Goal: Transaction & Acquisition: Purchase product/service

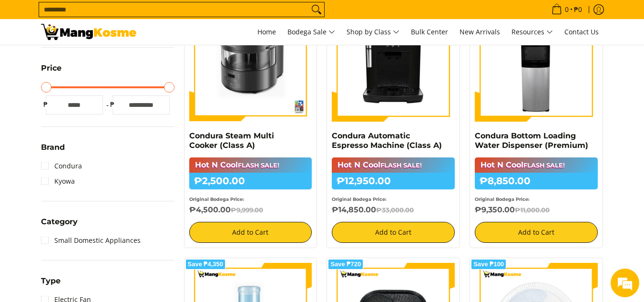
scroll to position [246, 0]
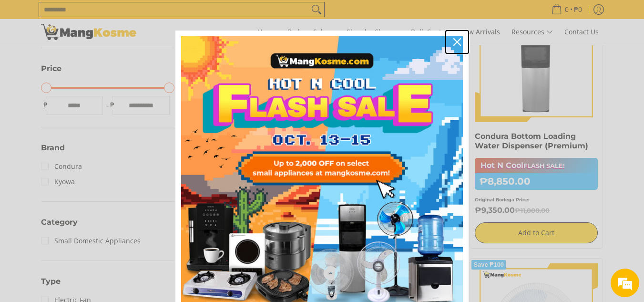
click at [453, 42] on icon "close icon" at bounding box center [457, 42] width 8 height 8
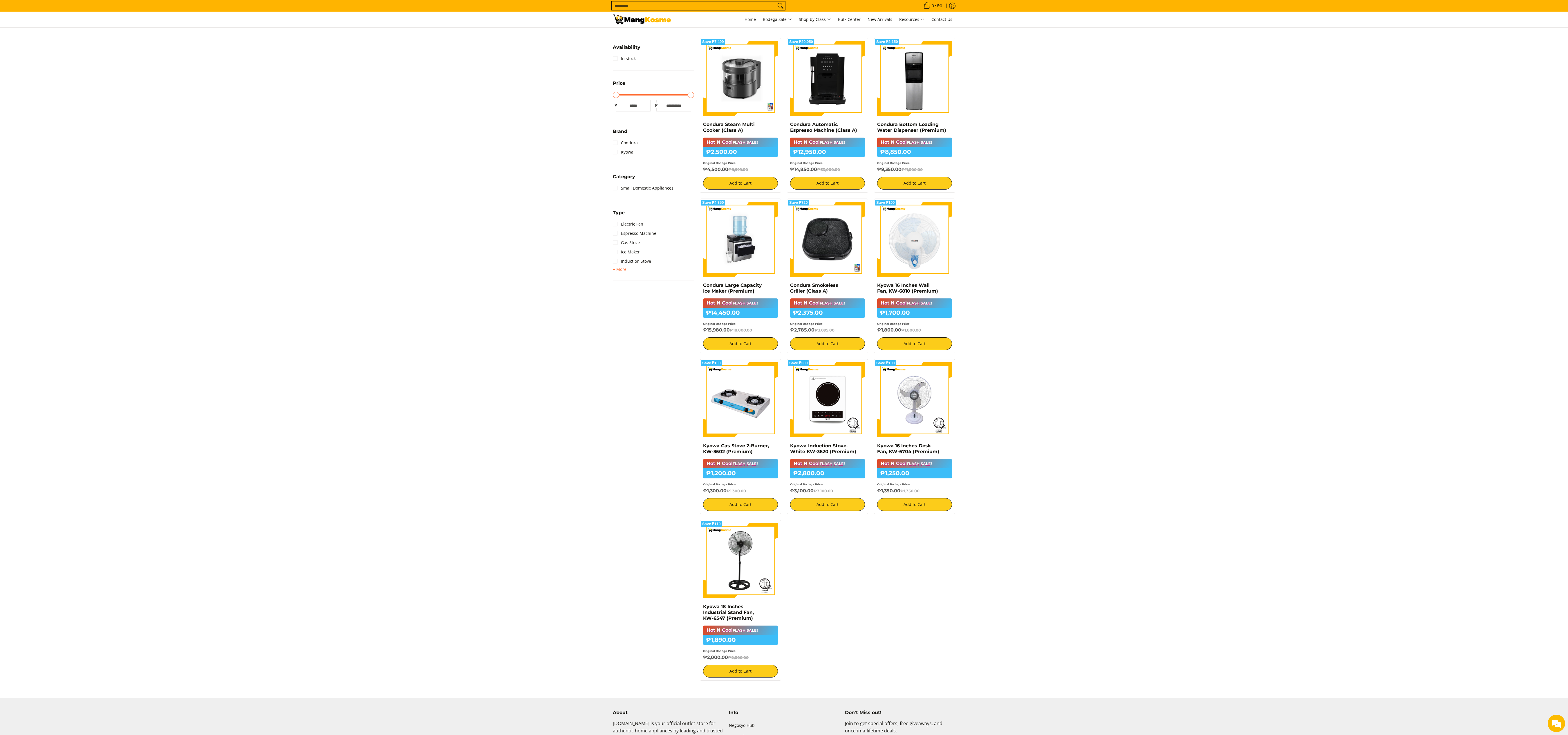
scroll to position [111, 0]
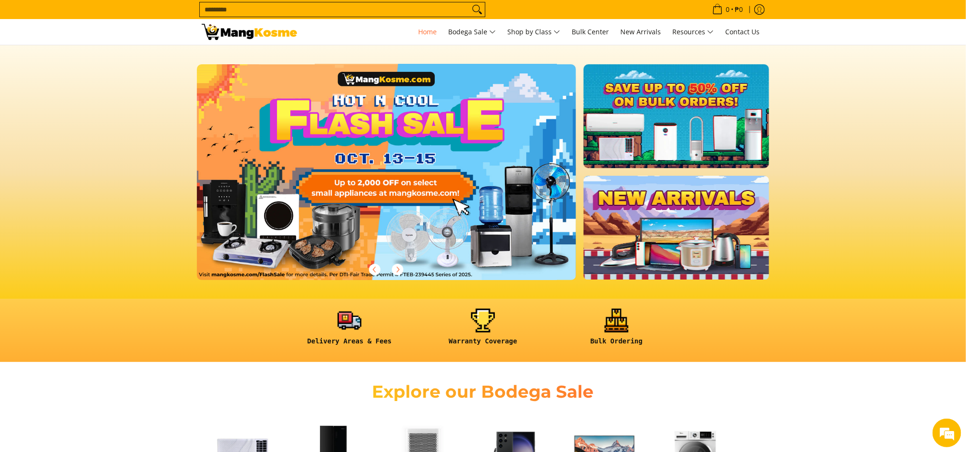
scroll to position [19, 0]
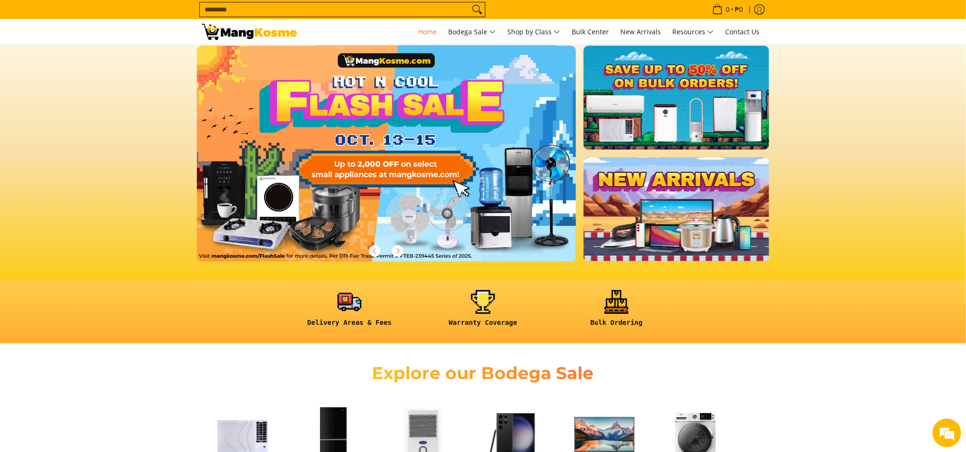
click at [368, 178] on link at bounding box center [401, 161] width 409 height 231
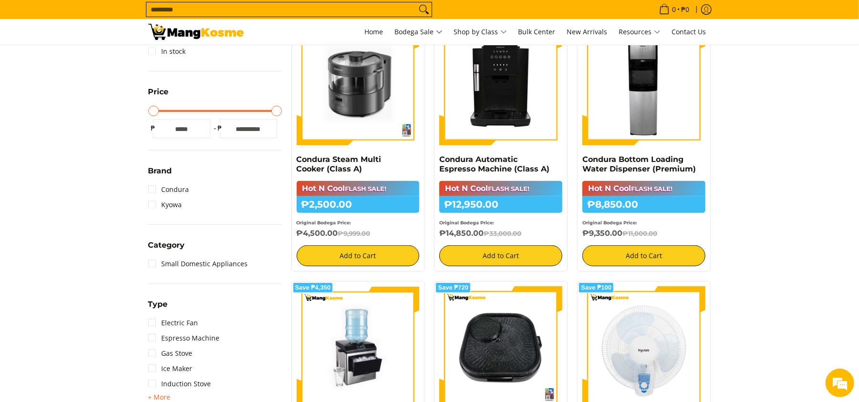
scroll to position [224, 0]
click at [317, 241] on div "Hot N Cool FLASH SALE! ₱2,500.00 ₱9,999.00 Original Bodega Price: ₱4,500.00 ₱9,…" at bounding box center [357, 223] width 123 height 85
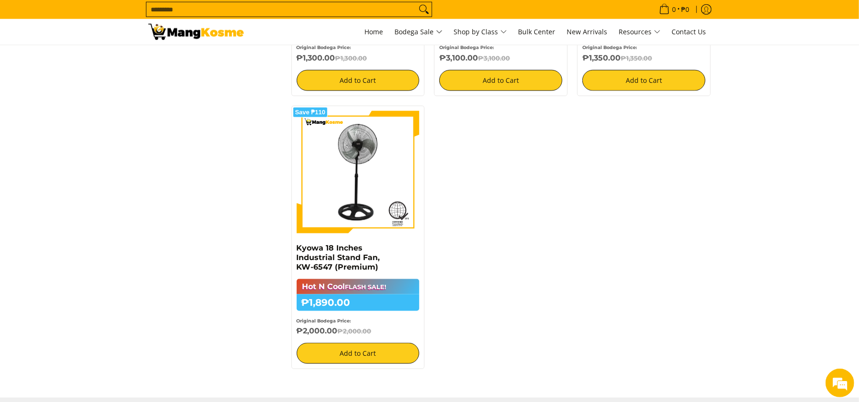
scroll to position [927, 0]
